Goal: Task Accomplishment & Management: Manage account settings

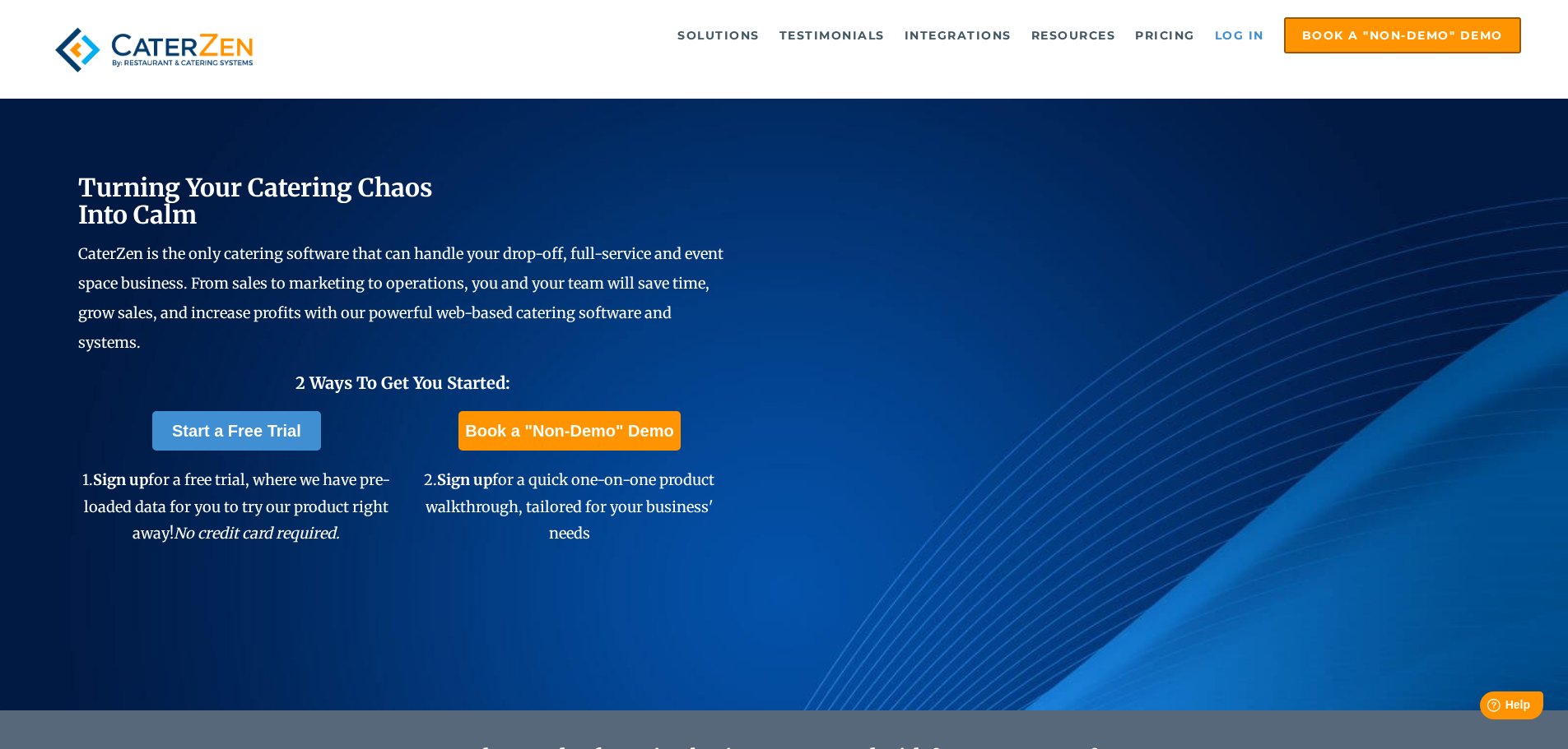
click at [1260, 37] on link "Log in" at bounding box center [1239, 36] width 66 height 33
click at [1261, 31] on link "Log in" at bounding box center [1239, 36] width 66 height 33
click at [1241, 26] on link "Log in" at bounding box center [1239, 36] width 66 height 33
